Goal: Navigation & Orientation: Find specific page/section

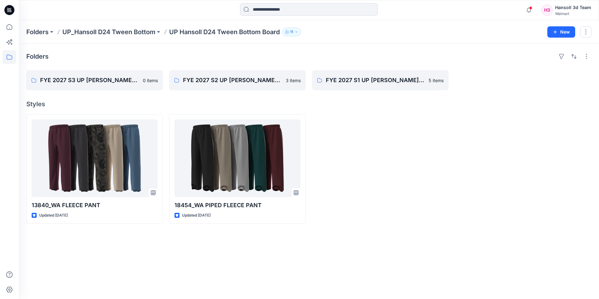
scroll to position [219, 0]
click at [8, 52] on icon at bounding box center [10, 57] width 14 height 14
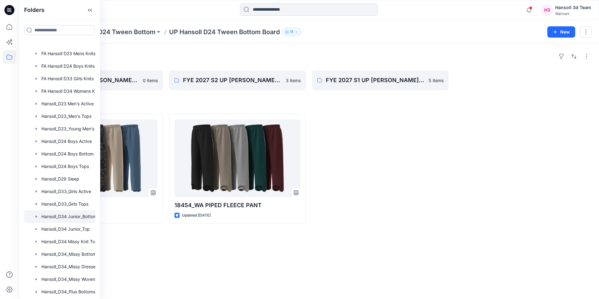
scroll to position [31, 0]
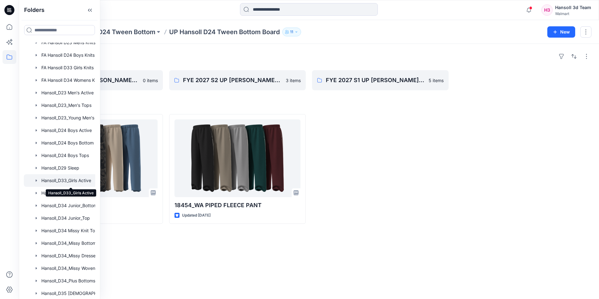
click at [72, 179] on div at bounding box center [71, 180] width 94 height 13
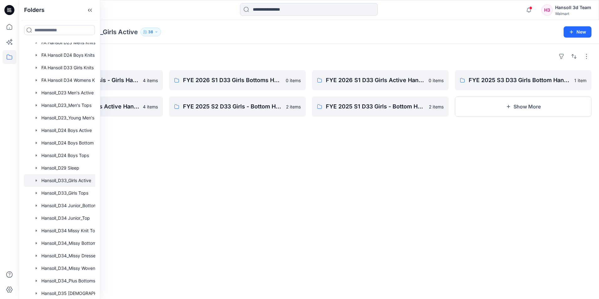
click at [299, 158] on div "Folders ASTM Fit Form Analysis - Girls Hansoll 4 items FYE 2025 H2 D33 Girls Ac…" at bounding box center [309, 171] width 580 height 255
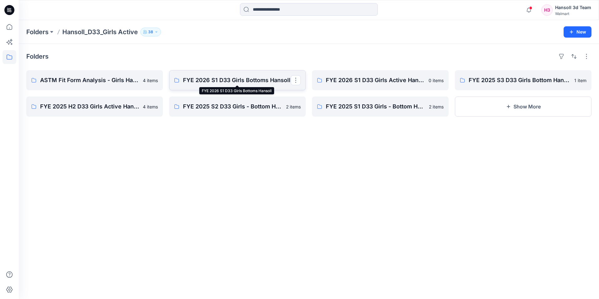
click at [226, 82] on p "FYE 2026 S1 D33 Girls Bottoms Hansoll" at bounding box center [237, 80] width 108 height 9
click at [494, 75] on link "FYE 2025 S3 D33 Girls Bottom Hansoll" at bounding box center [523, 80] width 137 height 20
click at [110, 109] on p "FYE 2025 H2 D33 Girls Active Hansoll" at bounding box center [94, 106] width 108 height 9
click at [265, 111] on link "FYE 2025 S2 D33 Girls - Bottom Hansoll" at bounding box center [237, 106] width 137 height 20
click at [7, 63] on icon at bounding box center [10, 57] width 14 height 14
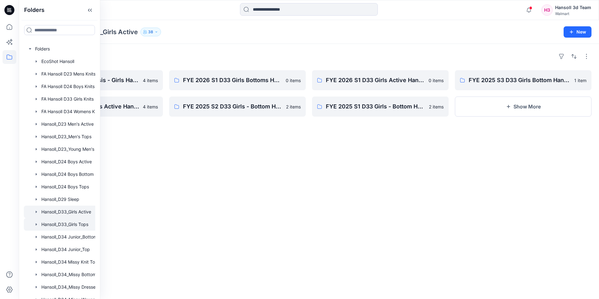
click at [76, 224] on div at bounding box center [68, 224] width 88 height 13
click at [246, 246] on div "Folders ASTM Fit Form Analysis - Girls Hansoll 2 items FYE 2024 S3 D33 Girls To…" at bounding box center [309, 171] width 580 height 255
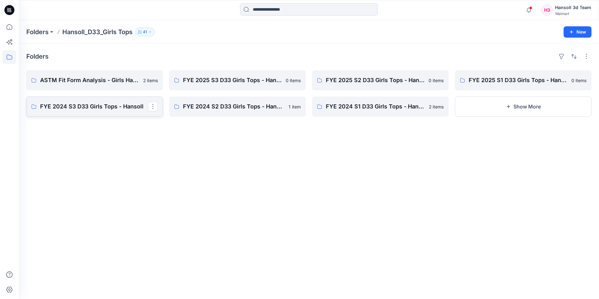
click at [98, 108] on p "FYE 2024 S3 D33 Girls Tops - Hansoll" at bounding box center [94, 106] width 108 height 9
click at [381, 106] on p "FYE 2024 S1 D33 Girls Tops - Hansoll" at bounding box center [380, 106] width 108 height 9
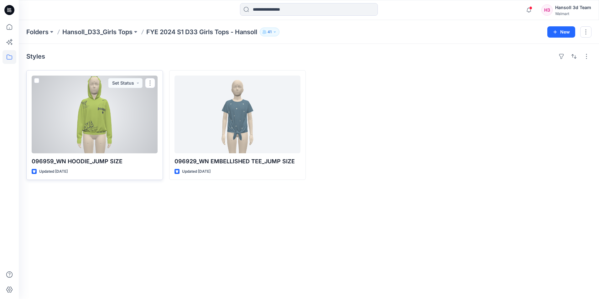
click at [112, 136] on div at bounding box center [95, 114] width 126 height 78
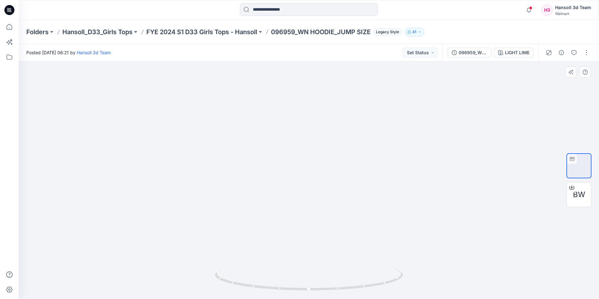
click at [156, 92] on div at bounding box center [309, 179] width 580 height 237
